Goal: Task Accomplishment & Management: Use online tool/utility

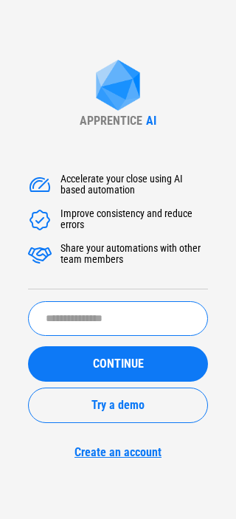
click at [115, 326] on input "text" at bounding box center [118, 318] width 180 height 35
type input "*****"
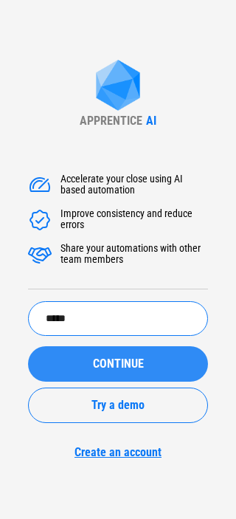
click at [120, 362] on span "CONTINUE" at bounding box center [118, 364] width 51 height 12
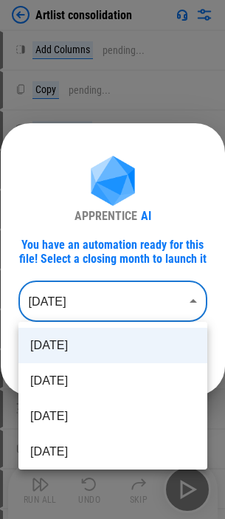
click at [131, 297] on body "Artlist consolidation Add Columns pending... Copy pending... Paste Values pendi…" at bounding box center [112, 259] width 225 height 519
click at [95, 423] on li "Jun 2025" at bounding box center [112, 416] width 189 height 35
type input "********"
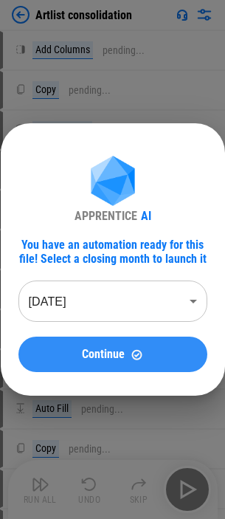
click at [123, 347] on button "Continue" at bounding box center [112, 354] width 189 height 35
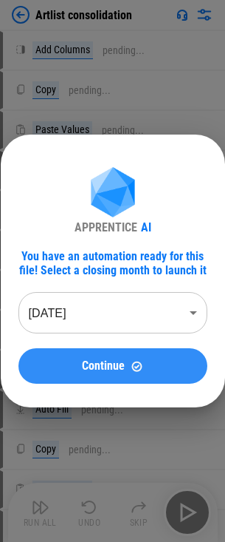
click at [85, 369] on span "Continue" at bounding box center [103, 366] width 43 height 12
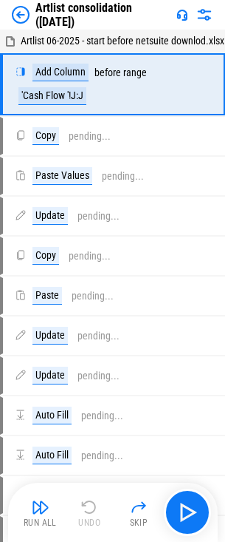
click at [18, 18] on img at bounding box center [21, 15] width 18 height 18
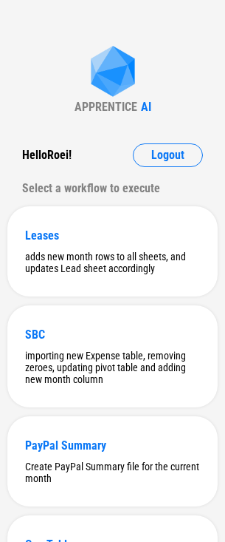
scroll to position [394, 0]
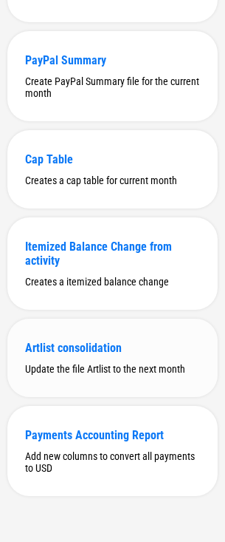
click at [124, 365] on div "Update the file Artlist to the next month" at bounding box center [112, 369] width 175 height 12
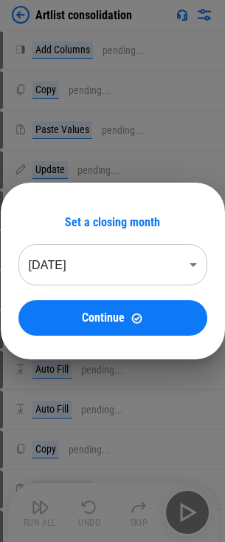
click at [158, 277] on body "Artlist consolidation Add Columns pending... Copy pending... Paste Values pendi…" at bounding box center [112, 271] width 225 height 542
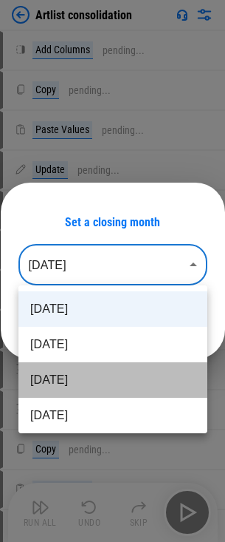
click at [120, 370] on li "[DATE]" at bounding box center [112, 379] width 189 height 35
type input "********"
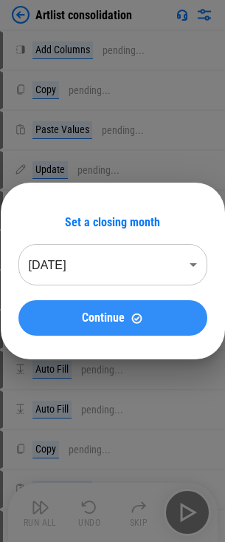
click at [126, 325] on button "Continue" at bounding box center [112, 317] width 189 height 35
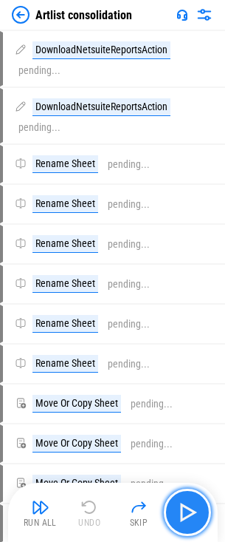
click at [195, 514] on img "button" at bounding box center [188, 512] width 24 height 24
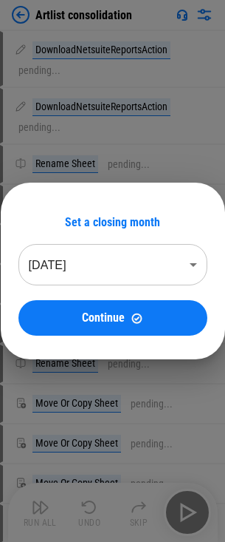
click at [134, 273] on body "Artlist consolidation DownloadNetsuiteReportsAction pending... DownloadNetsuite…" at bounding box center [112, 271] width 225 height 542
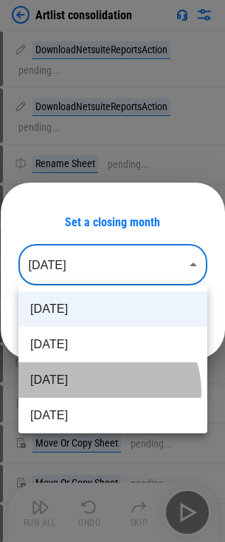
click at [103, 391] on li "[DATE]" at bounding box center [112, 379] width 189 height 35
type input "********"
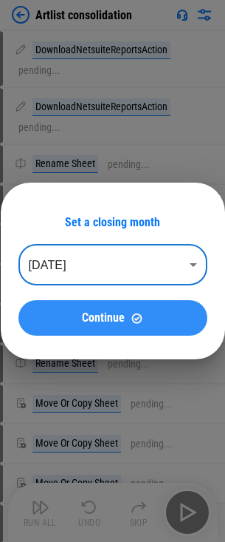
click at [110, 321] on span "Continue" at bounding box center [103, 318] width 43 height 12
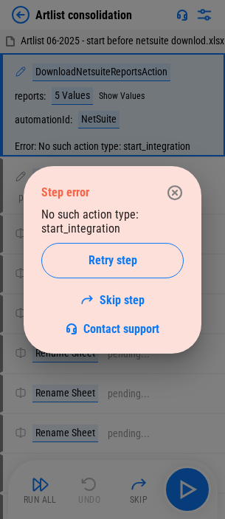
click at [178, 188] on icon "button" at bounding box center [175, 193] width 18 height 18
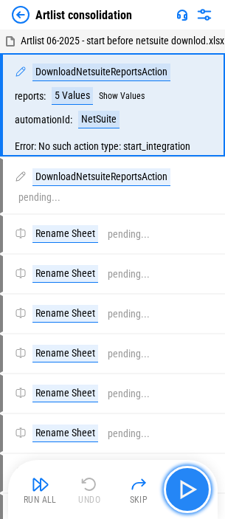
click at [172, 482] on button "button" at bounding box center [187, 489] width 47 height 47
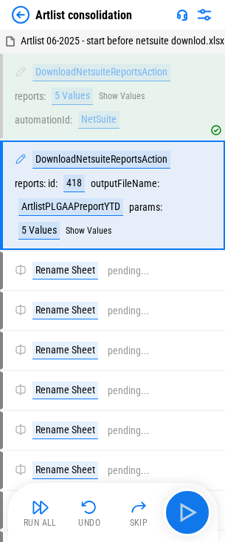
click at [27, 20] on img at bounding box center [21, 15] width 18 height 18
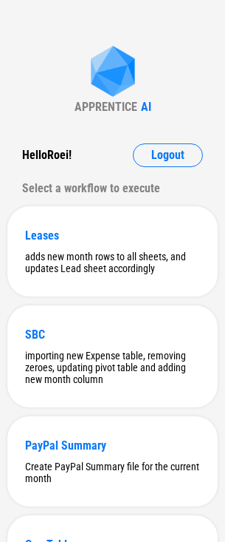
click at [46, 48] on div "APPRENTICE AI Hello Roei ! Logout Select a workflow to execute Leases adds new …" at bounding box center [112, 463] width 225 height 927
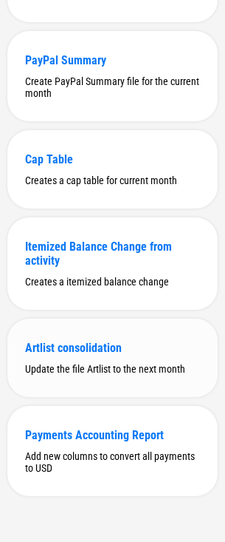
click at [56, 374] on div "Artlist consolidation Update the file Artlist to the next month" at bounding box center [112, 357] width 211 height 78
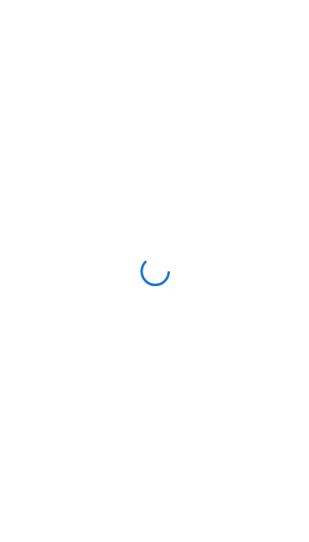
scroll to position [0, 0]
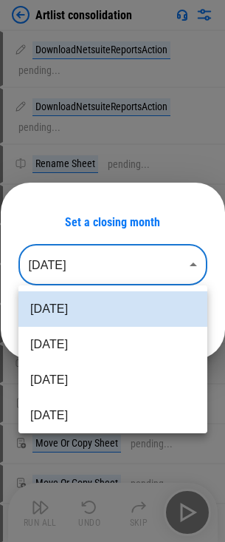
click at [174, 264] on body "Artlist consolidation DownloadNetsuiteReportsAction pending... DownloadNetsuite…" at bounding box center [112, 271] width 225 height 542
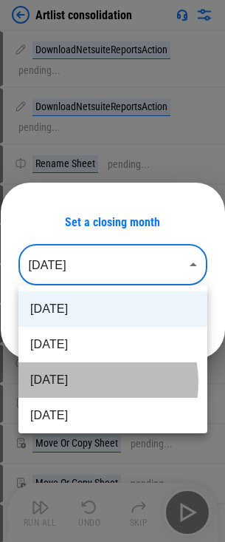
click at [81, 382] on li "Jun 2025" at bounding box center [112, 379] width 189 height 35
type input "********"
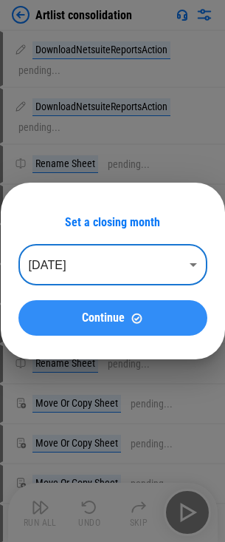
click at [112, 307] on button "Continue" at bounding box center [112, 317] width 189 height 35
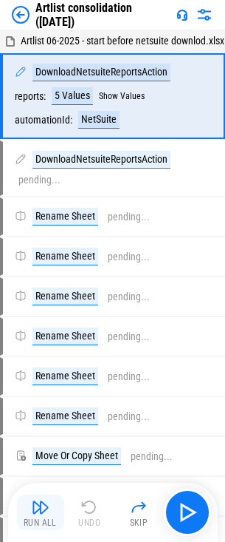
click at [52, 520] on div "Run All" at bounding box center [40, 522] width 33 height 9
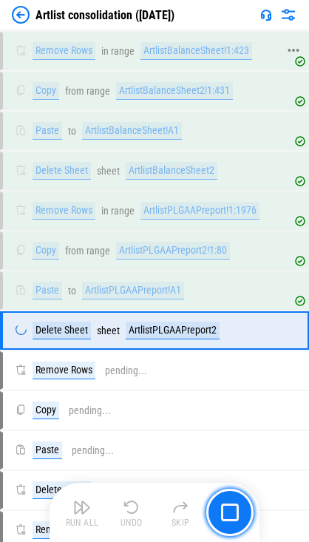
scroll to position [1283, 0]
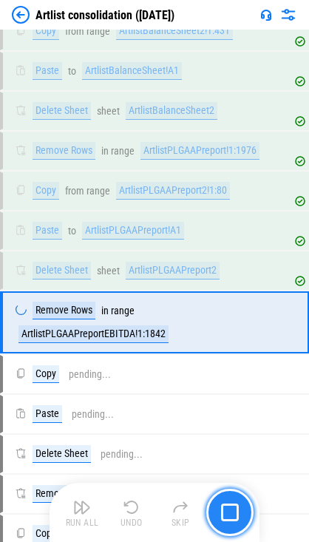
click at [231, 501] on button "button" at bounding box center [229, 511] width 47 height 47
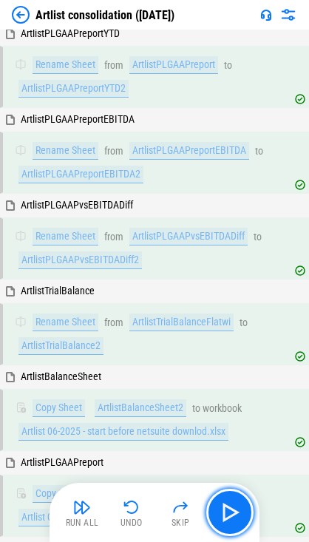
scroll to position [0, 0]
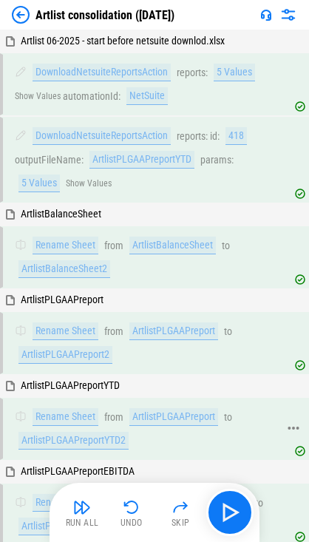
click at [14, 456] on div "Rename Sheet from ArtlistPLGAAPreport to ArtlistPLGAAPreportYTD2" at bounding box center [148, 428] width 290 height 59
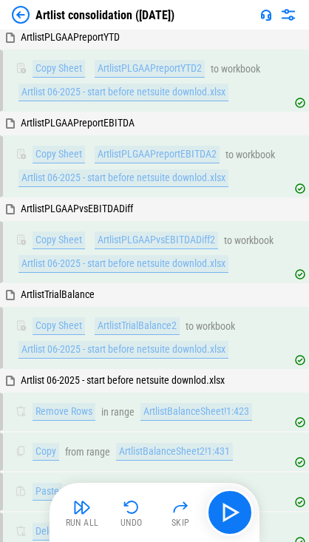
scroll to position [887, 0]
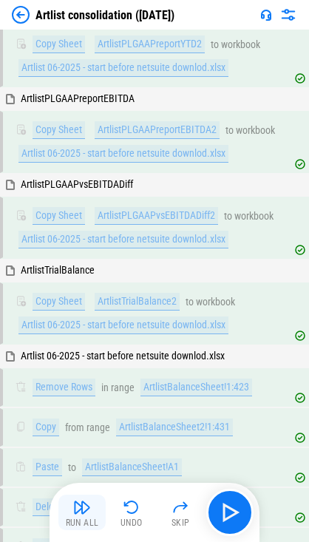
click at [89, 506] on img "button" at bounding box center [82, 507] width 18 height 18
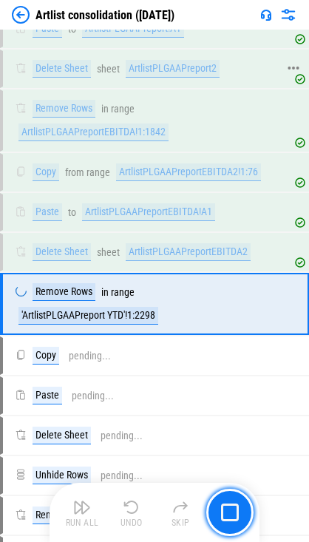
scroll to position [1518, 0]
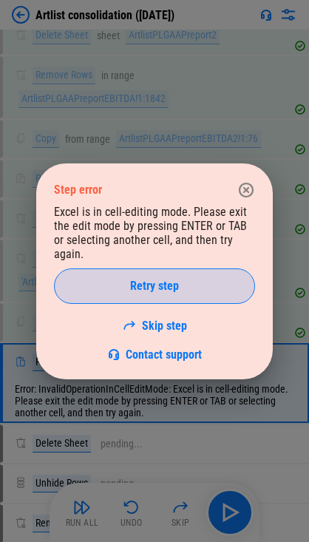
click at [200, 272] on button "Retry step" at bounding box center [154, 285] width 201 height 35
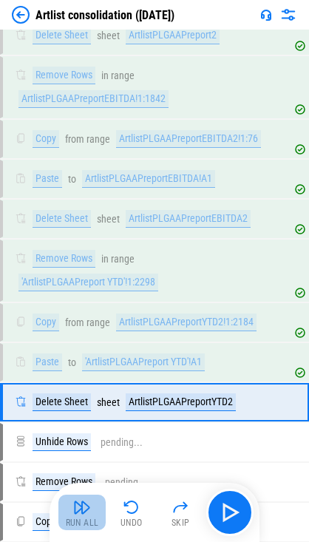
click at [70, 519] on div "Run All" at bounding box center [82, 522] width 33 height 9
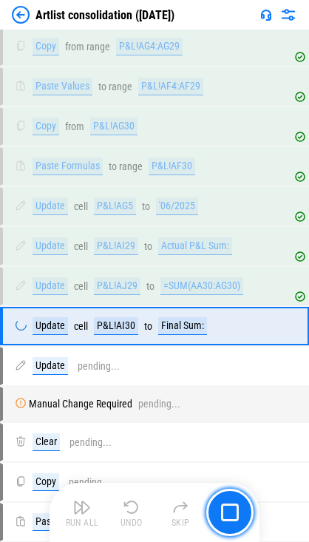
scroll to position [3991, 0]
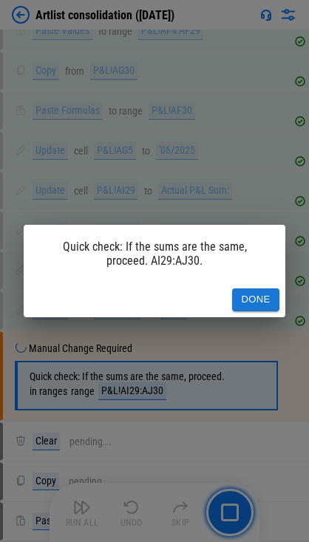
click at [236, 292] on button "Done" at bounding box center [255, 299] width 47 height 23
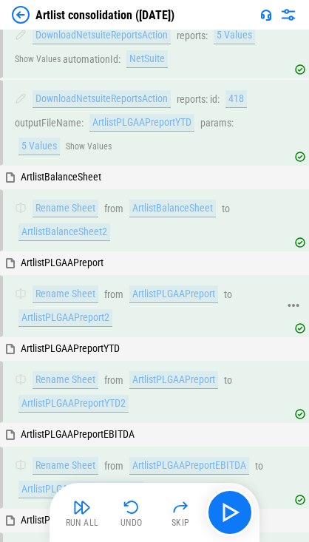
scroll to position [0, 0]
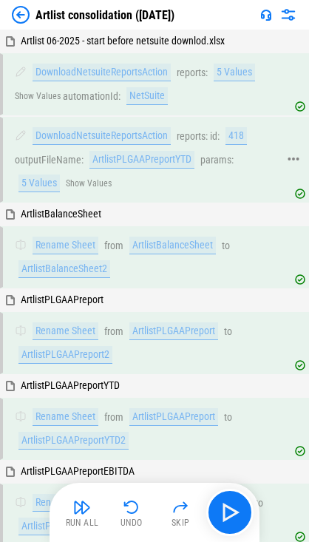
click at [44, 182] on div "5 Values" at bounding box center [38, 183] width 41 height 18
click at [99, 186] on button "Show Values" at bounding box center [89, 183] width 46 height 10
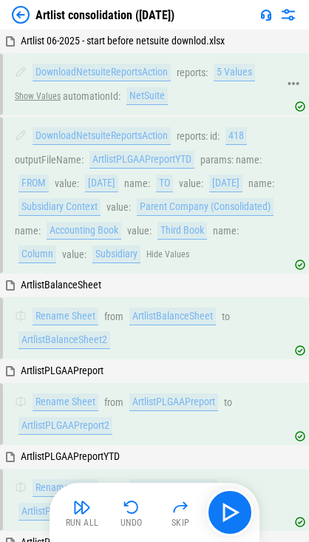
click at [27, 95] on button "Show Values" at bounding box center [38, 96] width 46 height 10
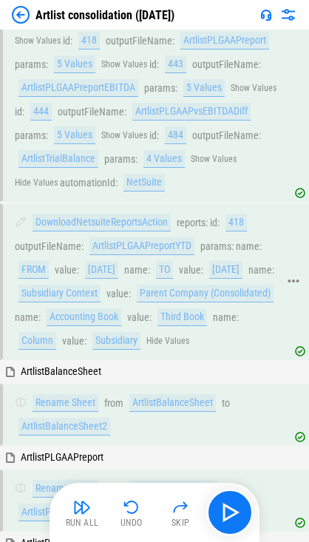
scroll to position [74, 0]
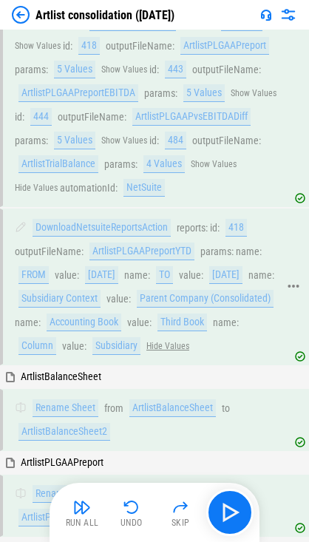
click at [146, 351] on button "Hide Values" at bounding box center [167, 346] width 43 height 10
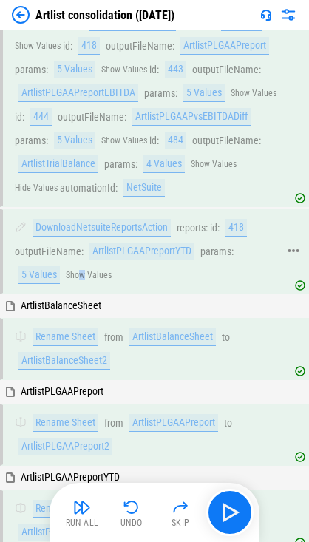
click at [82, 274] on button "Show Values" at bounding box center [89, 275] width 46 height 10
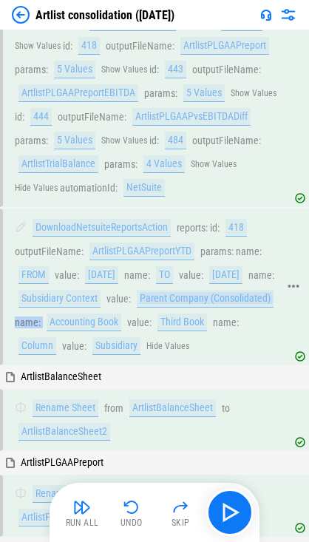
drag, startPoint x: 162, startPoint y: 299, endPoint x: 184, endPoint y: 301, distance: 22.2
click at [184, 301] on div "DownloadNetsuiteReportsAction reports : id : 418 outputFileName : ArtlistPLGAAP…" at bounding box center [146, 287] width 263 height 136
click at [175, 304] on div "DownloadNetsuiteReportsAction reports : id : 418 outputFileName : ArtlistPLGAAP…" at bounding box center [146, 287] width 263 height 136
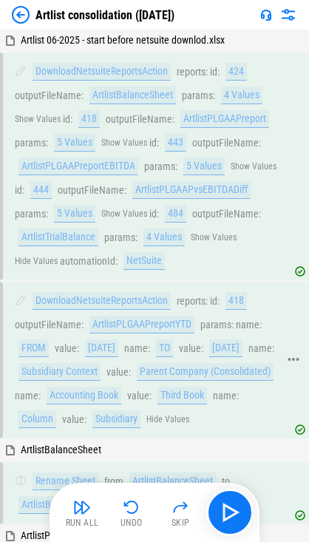
scroll to position [0, 0]
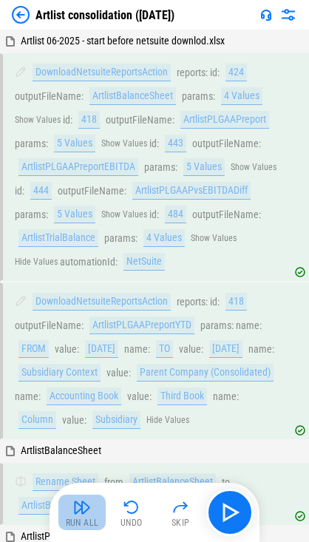
click at [83, 514] on img "button" at bounding box center [82, 507] width 18 height 18
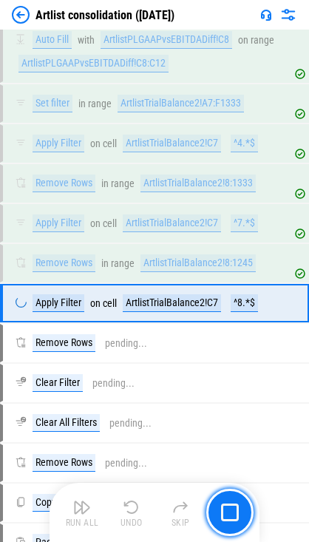
scroll to position [5870, 0]
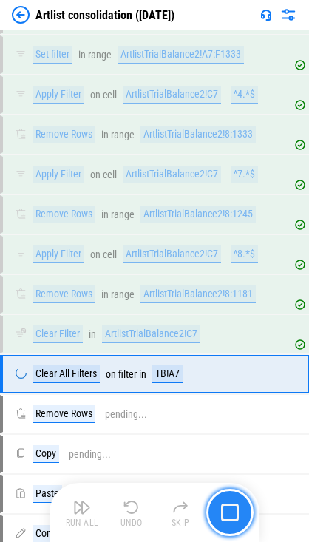
click at [228, 508] on img "button" at bounding box center [230, 512] width 18 height 18
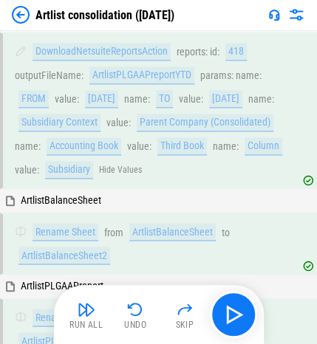
scroll to position [0, 0]
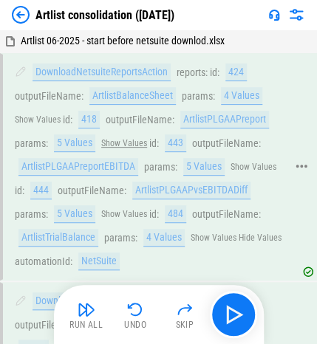
click at [124, 143] on button "Show Values" at bounding box center [124, 143] width 46 height 10
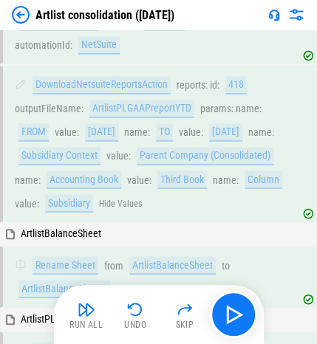
scroll to position [313, 0]
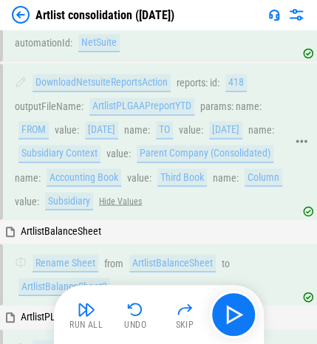
click at [99, 206] on button "Hide Values" at bounding box center [120, 201] width 43 height 10
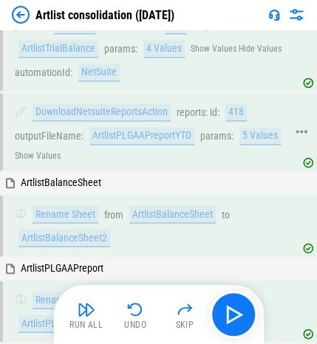
scroll to position [286, 0]
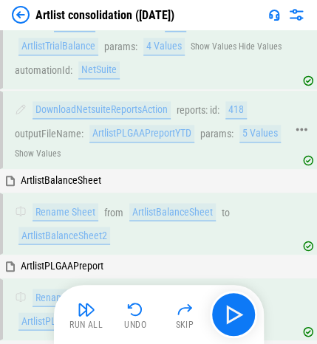
click at [236, 133] on div "5 Values" at bounding box center [259, 134] width 41 height 18
click at [35, 154] on button "Show Values" at bounding box center [38, 154] width 46 height 10
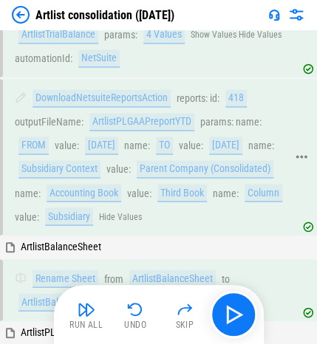
scroll to position [307, 0]
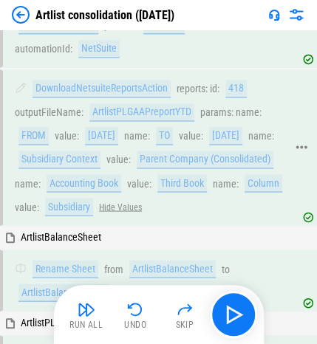
click at [99, 212] on button "Hide Values" at bounding box center [120, 207] width 43 height 10
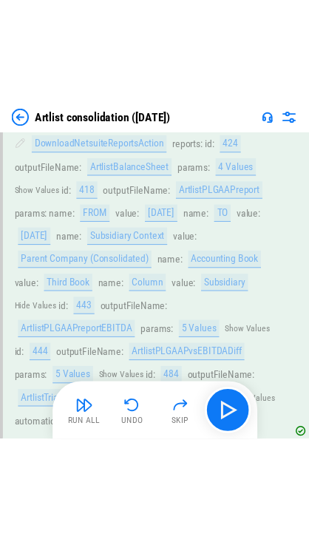
scroll to position [0, 0]
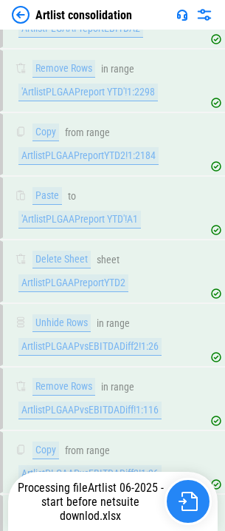
scroll to position [2320, 0]
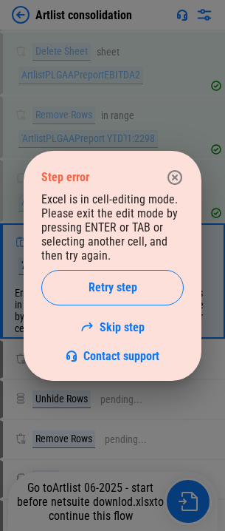
scroll to position [2211, 0]
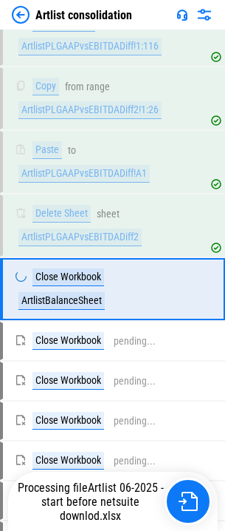
scroll to position [2628, 0]
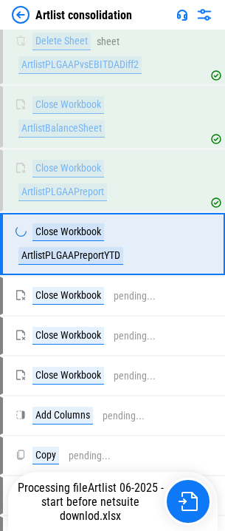
scroll to position [2755, 0]
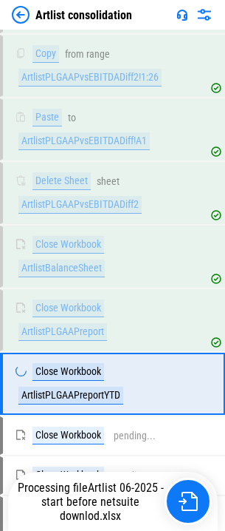
scroll to position [2755, 0]
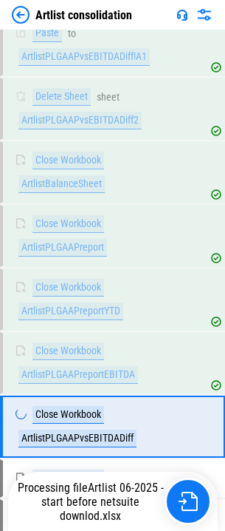
scroll to position [2737, 0]
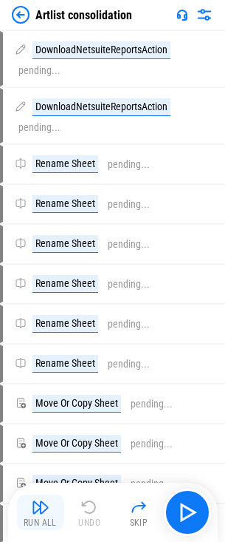
click at [30, 514] on button "Run All" at bounding box center [40, 511] width 47 height 35
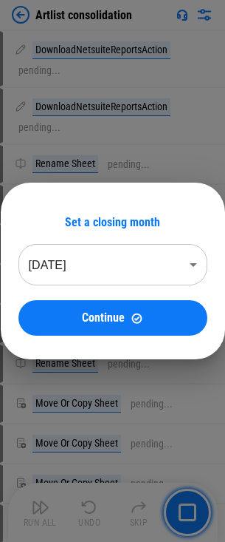
click at [111, 267] on body "Artlist consolidation DownloadNetsuiteReportsAction pending... DownloadNetsuite…" at bounding box center [112, 271] width 225 height 542
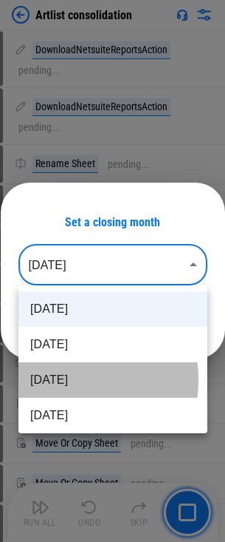
click at [58, 380] on li "Jun 2025" at bounding box center [112, 379] width 189 height 35
type input "********"
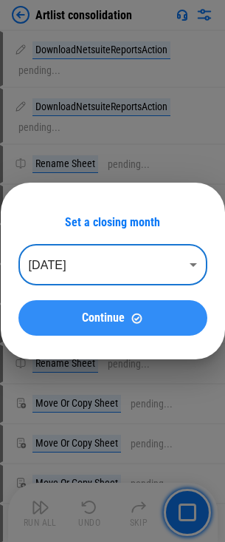
click at [83, 307] on button "Continue" at bounding box center [112, 317] width 189 height 35
